Goal: Task Accomplishment & Management: Use online tool/utility

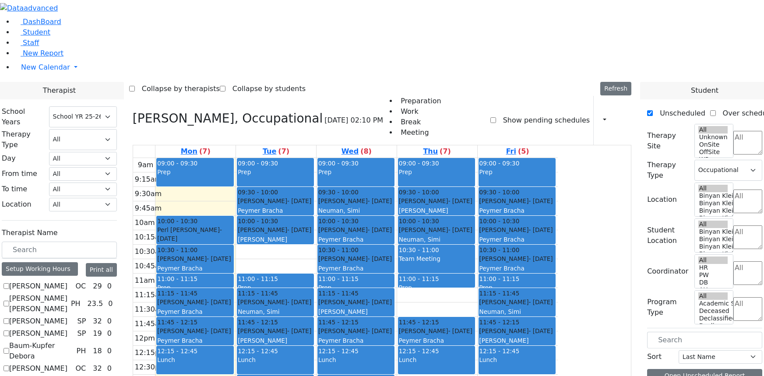
select select "212"
select select "1"
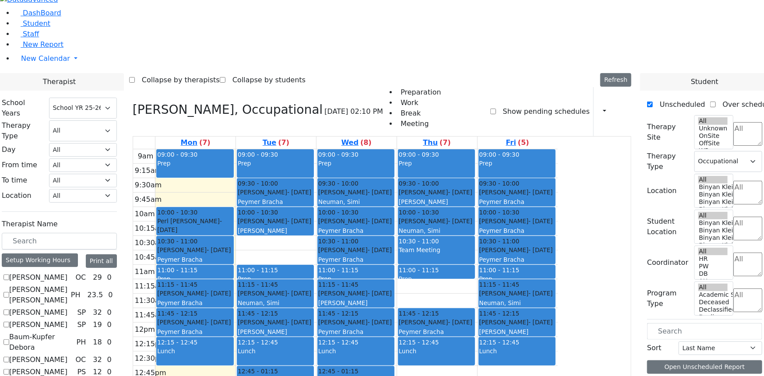
scroll to position [517, 0]
checkbox input "false"
select select
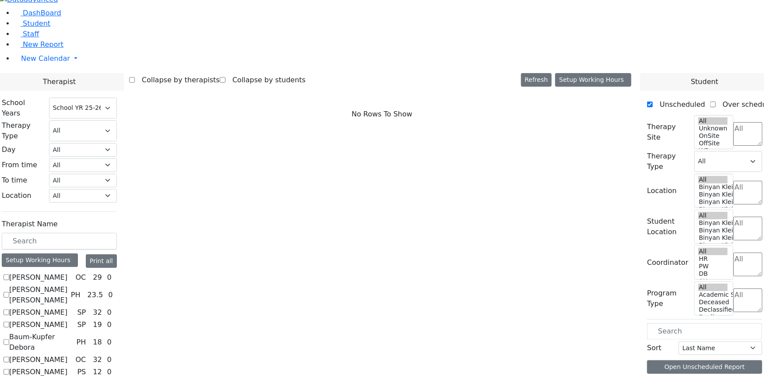
checkbox input "true"
select select "1"
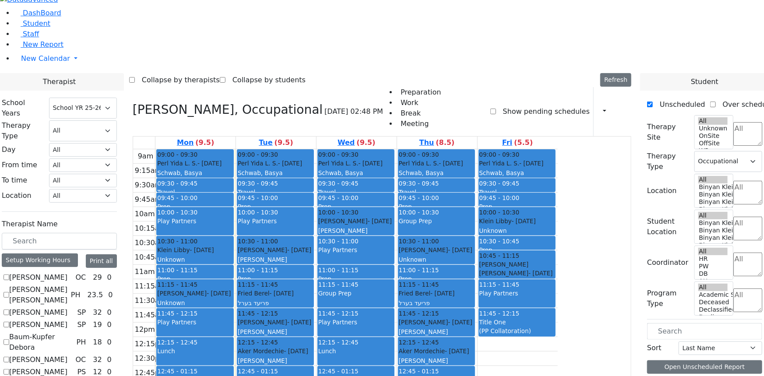
scroll to position [358, 0]
click at [631, 73] on button "Refresh" at bounding box center [615, 80] width 31 height 14
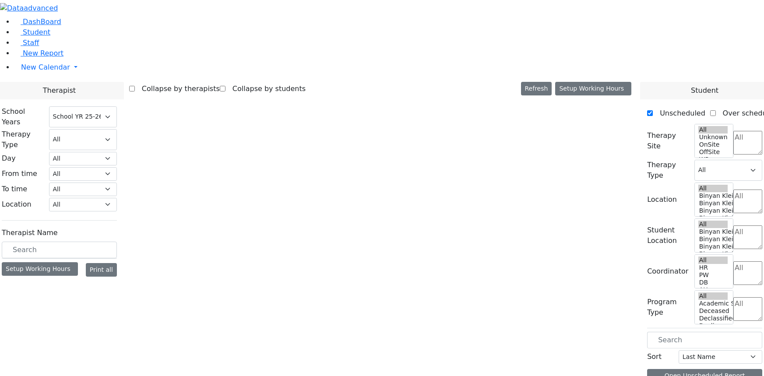
select select "212"
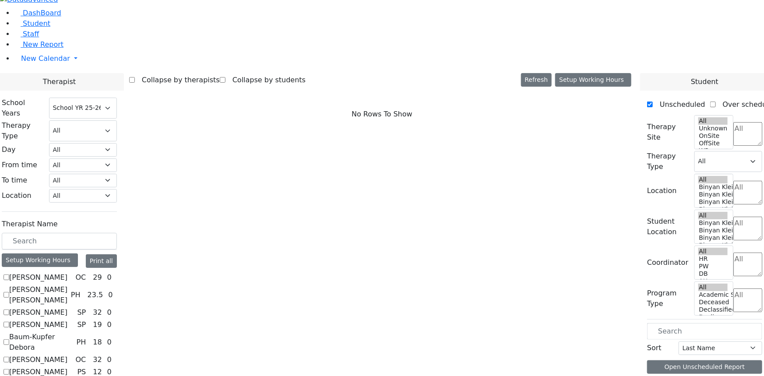
scroll to position [477, 0]
checkbox input "true"
select select "1"
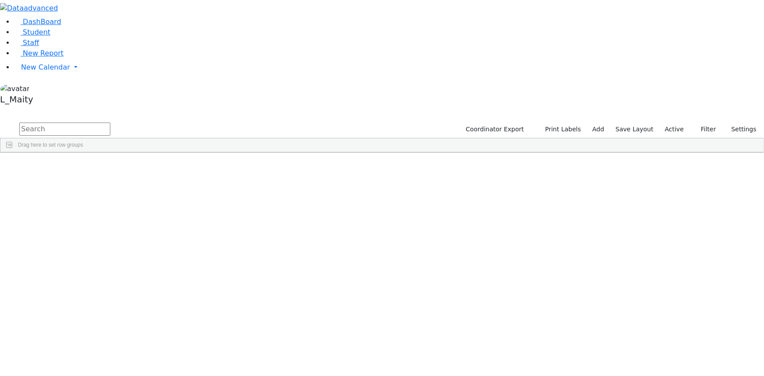
scroll to position [1074, 0]
click at [197, 368] on div "03/03/2015" at bounding box center [171, 374] width 49 height 12
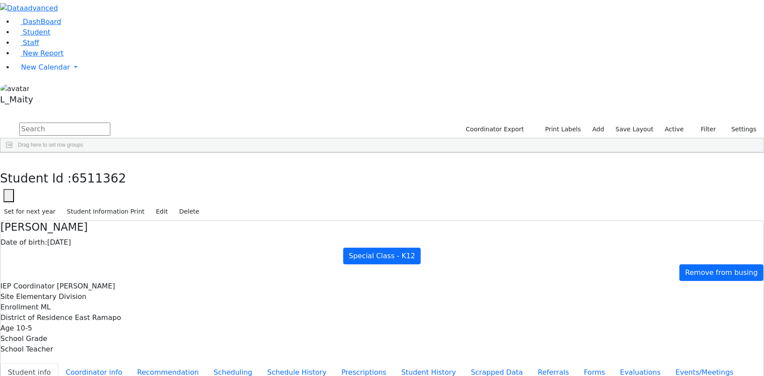
scroll to position [67, 0]
click at [35, 57] on span "New Report" at bounding box center [43, 53] width 41 height 8
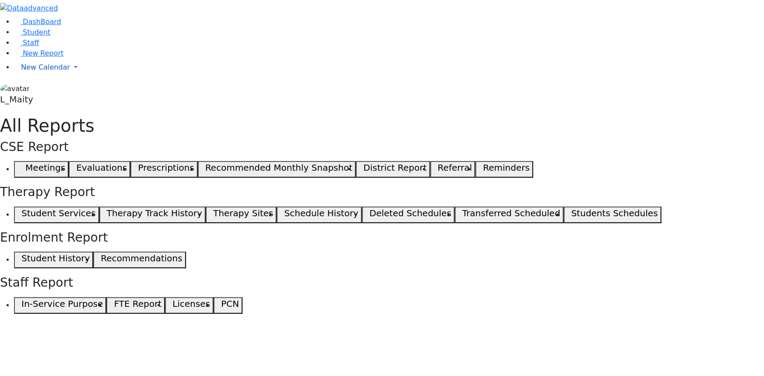
click at [39, 71] on span "New Calendar" at bounding box center [45, 67] width 49 height 8
click at [43, 89] on span "Calendar" at bounding box center [35, 85] width 32 height 8
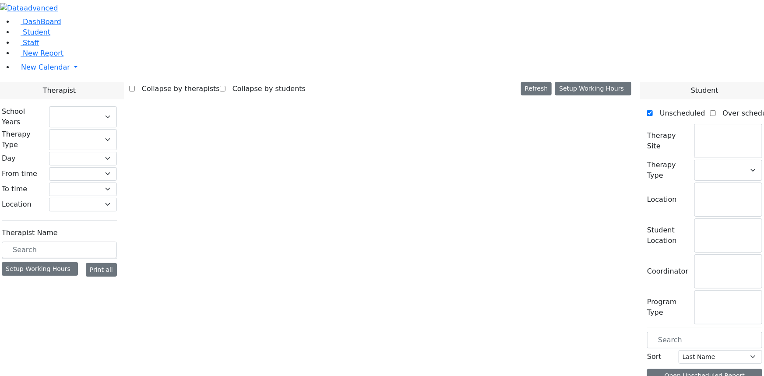
select select "212"
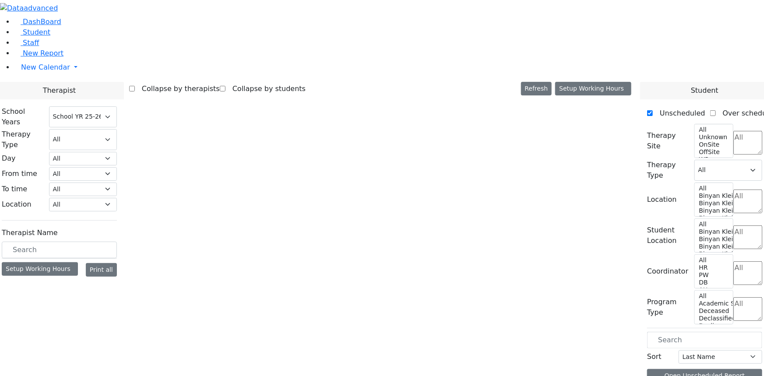
select select "1"
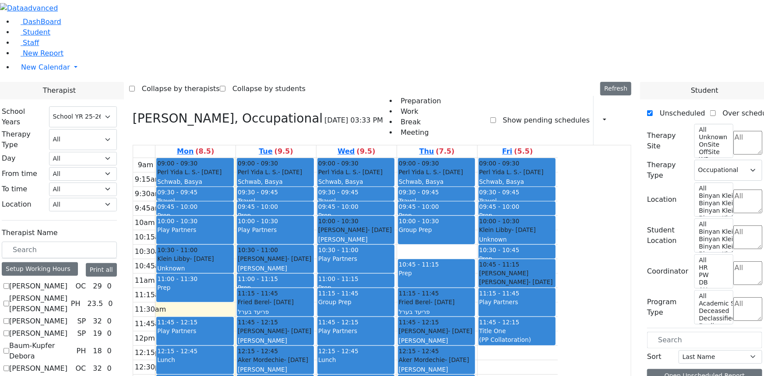
scroll to position [119, 0]
checkbox input "true"
select select
